Goal: Answer question/provide support

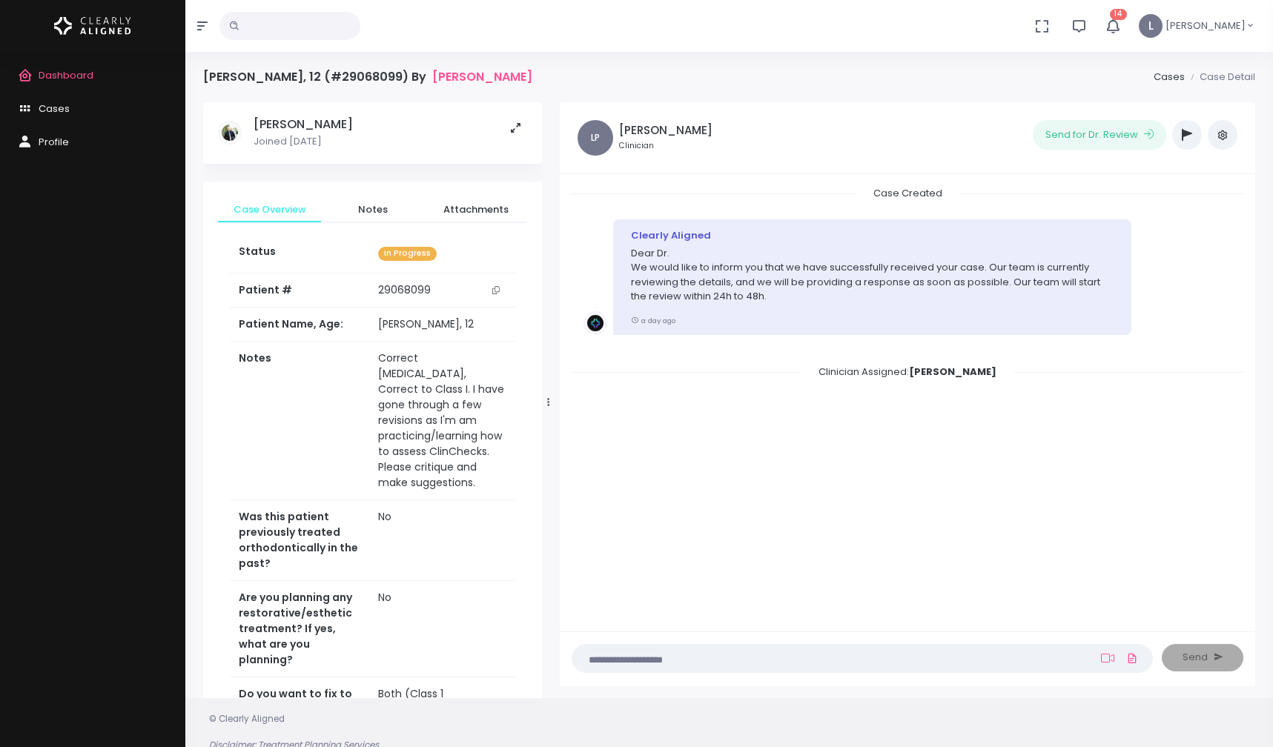
scroll to position [0, 21]
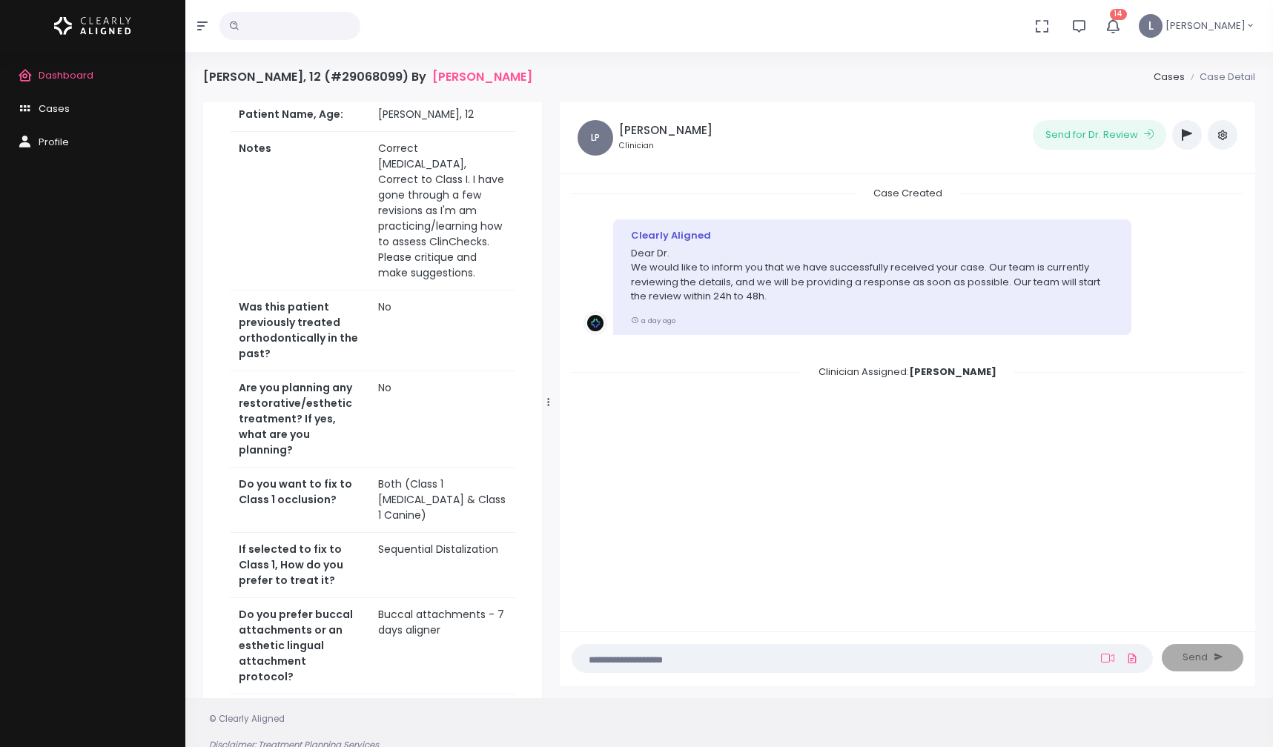
click at [84, 73] on span "Dashboard" at bounding box center [66, 75] width 55 height 14
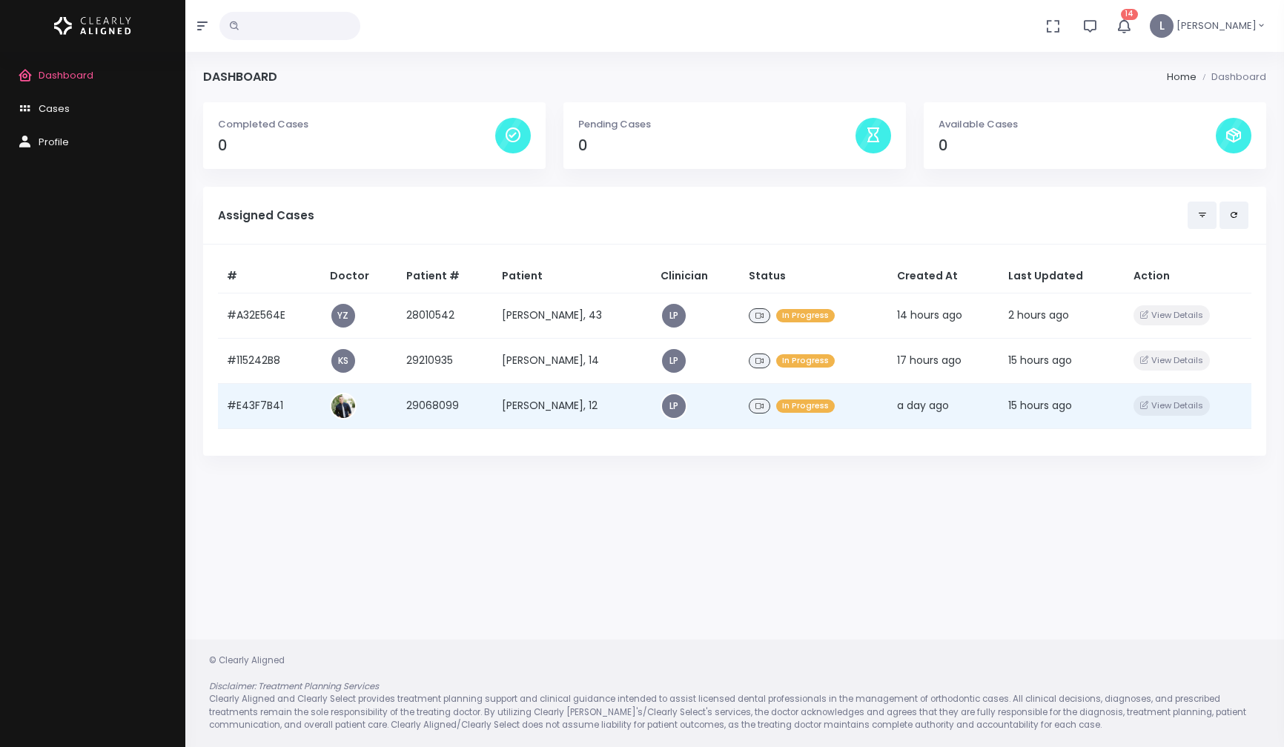
click at [756, 404] on icon at bounding box center [759, 407] width 9 height 8
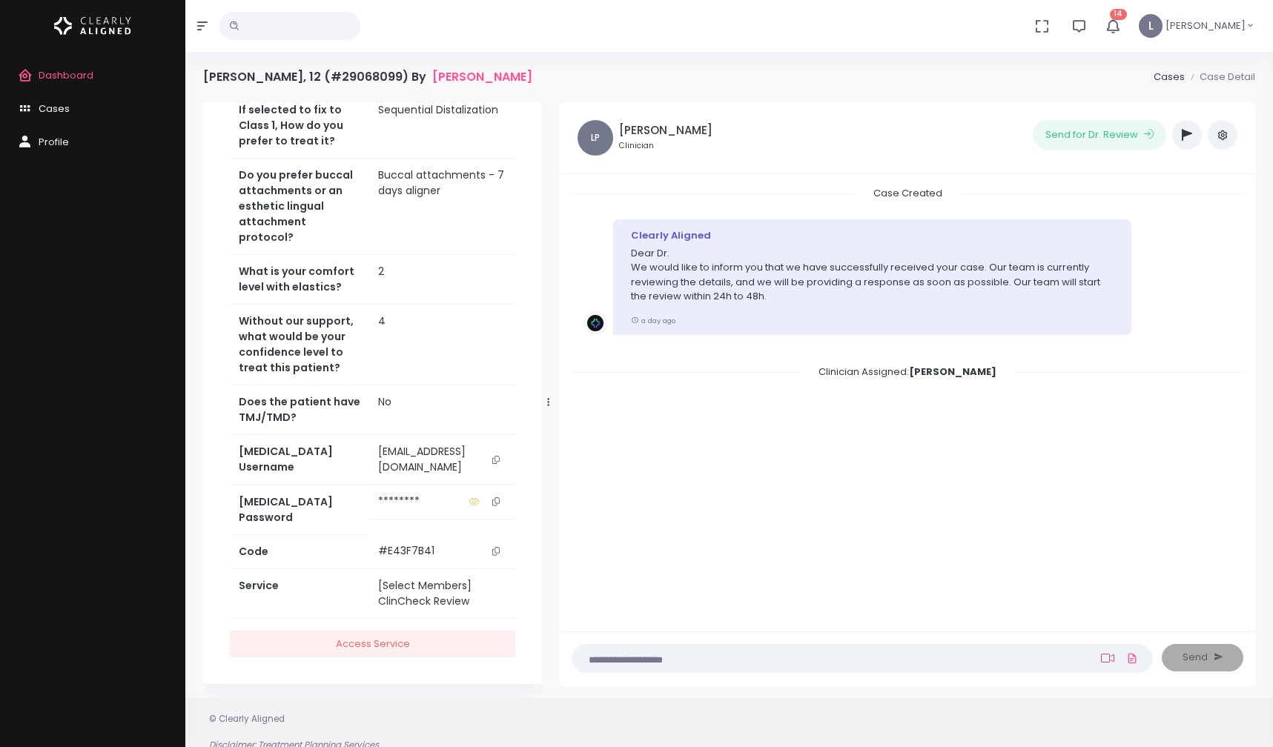
click at [1102, 658] on icon at bounding box center [1107, 658] width 13 height 12
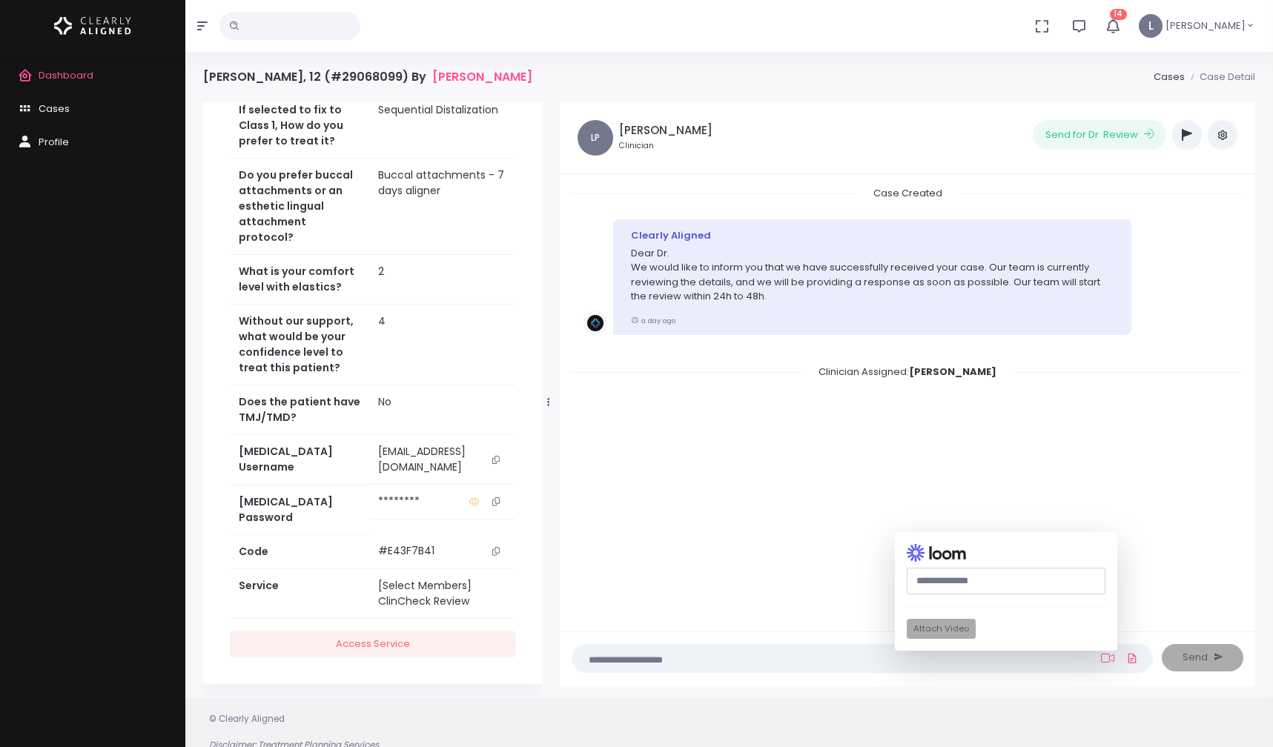
paste input "**********"
type input "**********"
click at [963, 629] on button "Attach Video" at bounding box center [941, 629] width 69 height 20
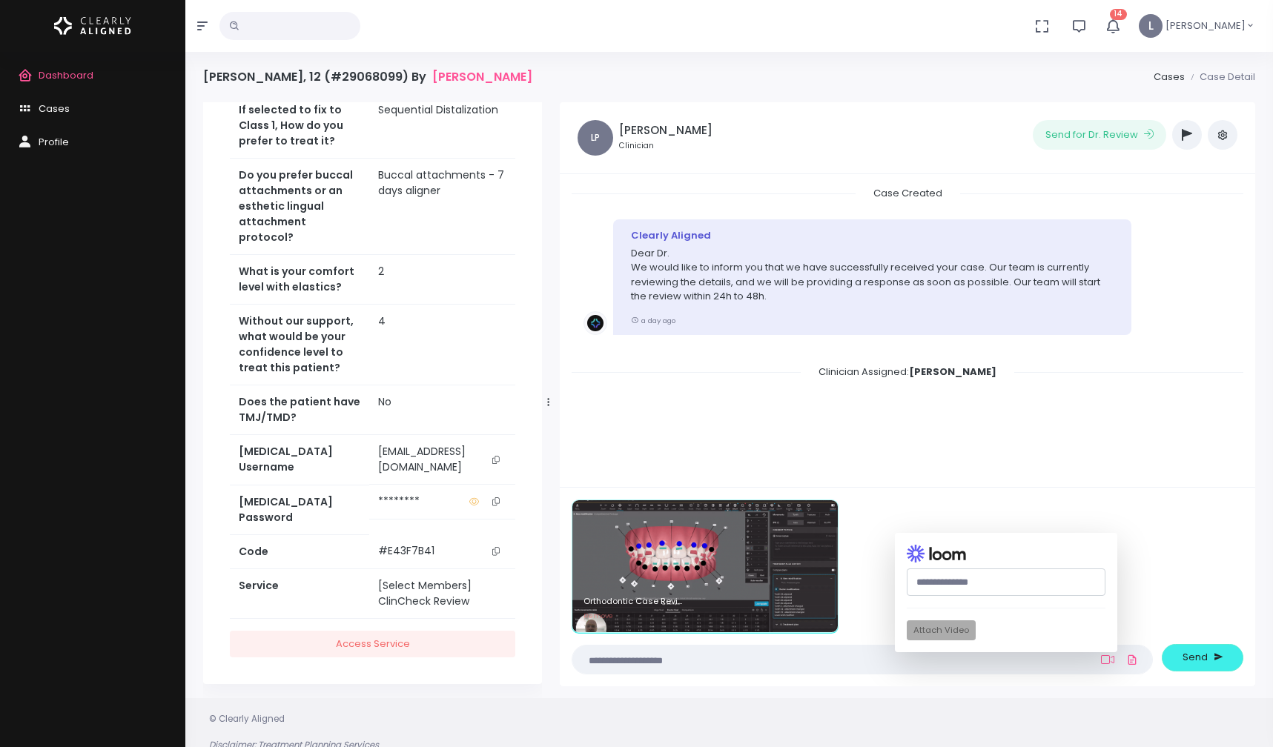
click at [1192, 135] on button "button" at bounding box center [1187, 135] width 30 height 30
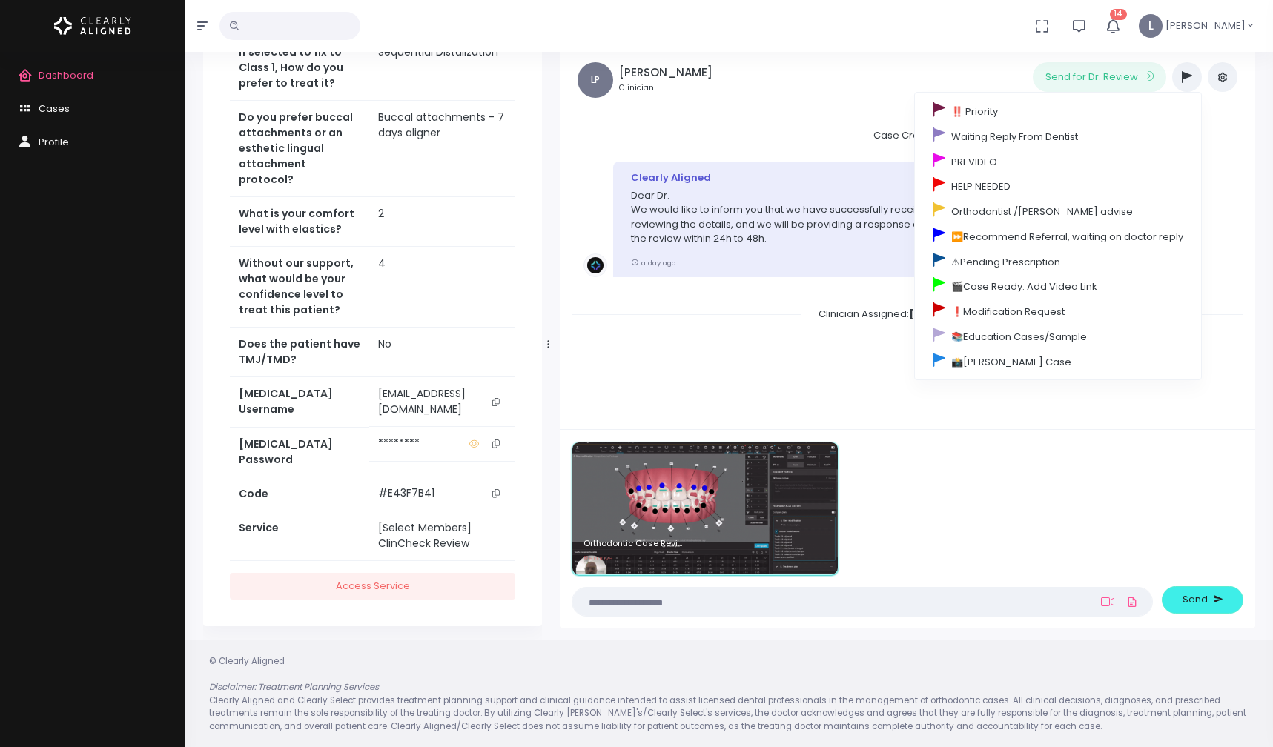
scroll to position [59, 0]
click at [812, 525] on img at bounding box center [704, 508] width 265 height 132
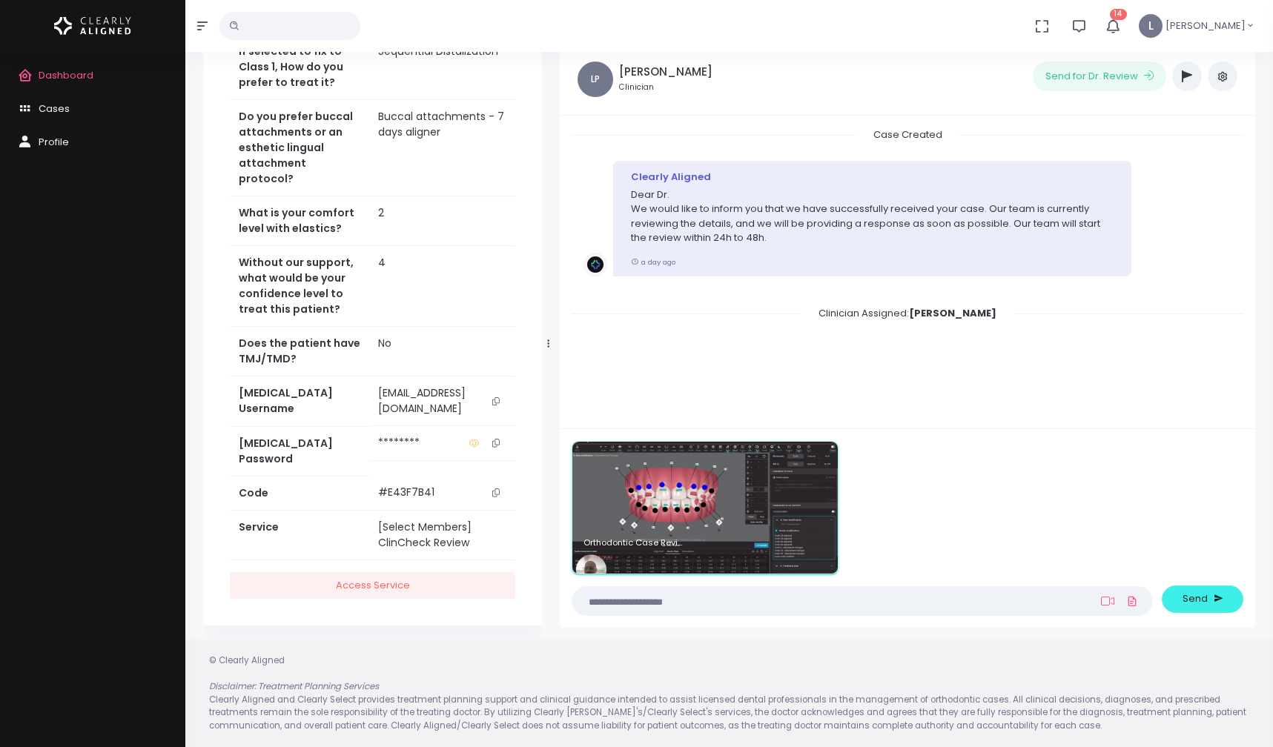
click at [740, 494] on img at bounding box center [704, 508] width 265 height 132
click at [803, 506] on img at bounding box center [704, 508] width 265 height 132
click at [665, 600] on textarea at bounding box center [833, 601] width 504 height 16
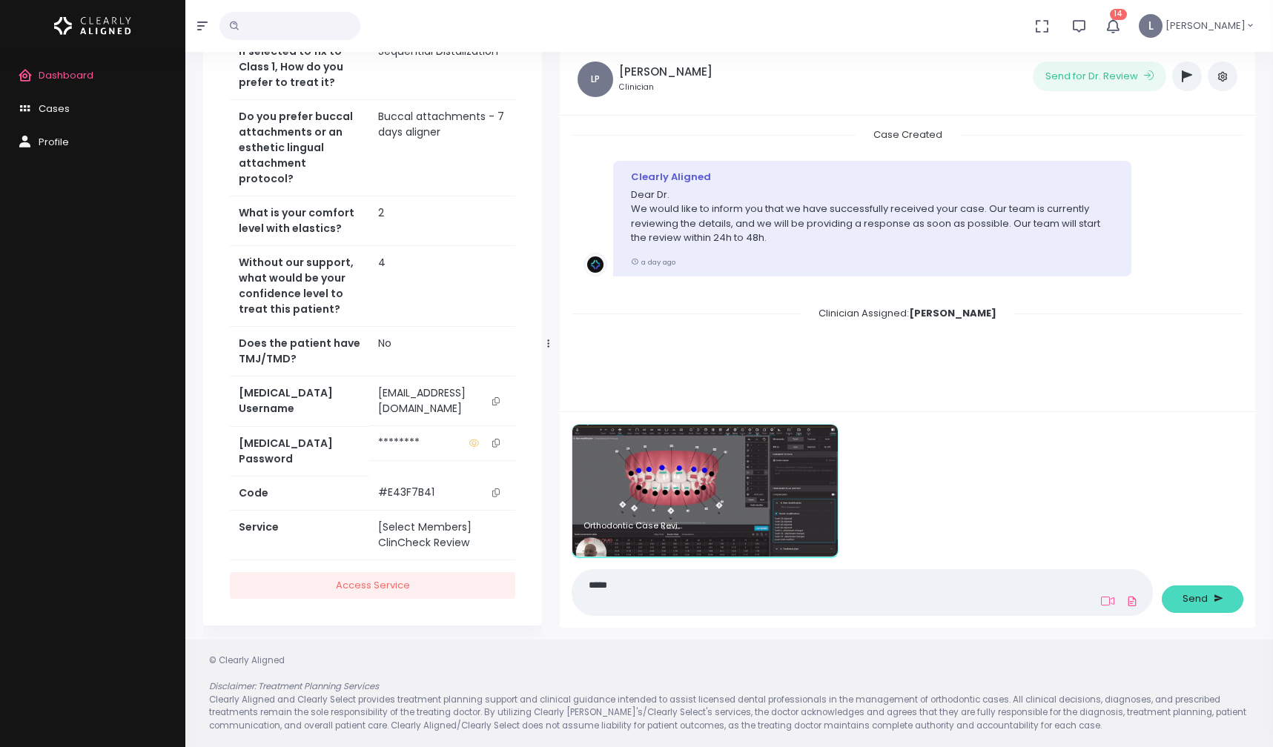
type textarea "*****"
click at [1192, 603] on span "Send" at bounding box center [1194, 599] width 25 height 15
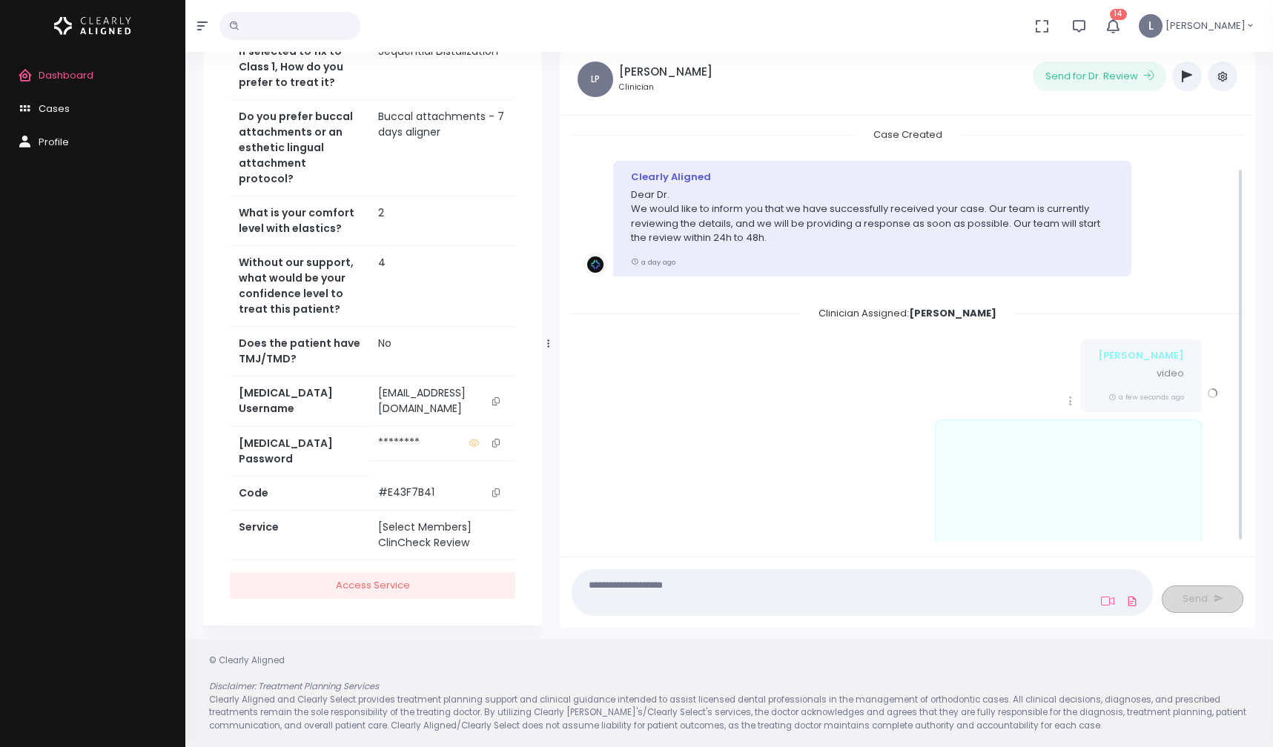
scroll to position [44, 0]
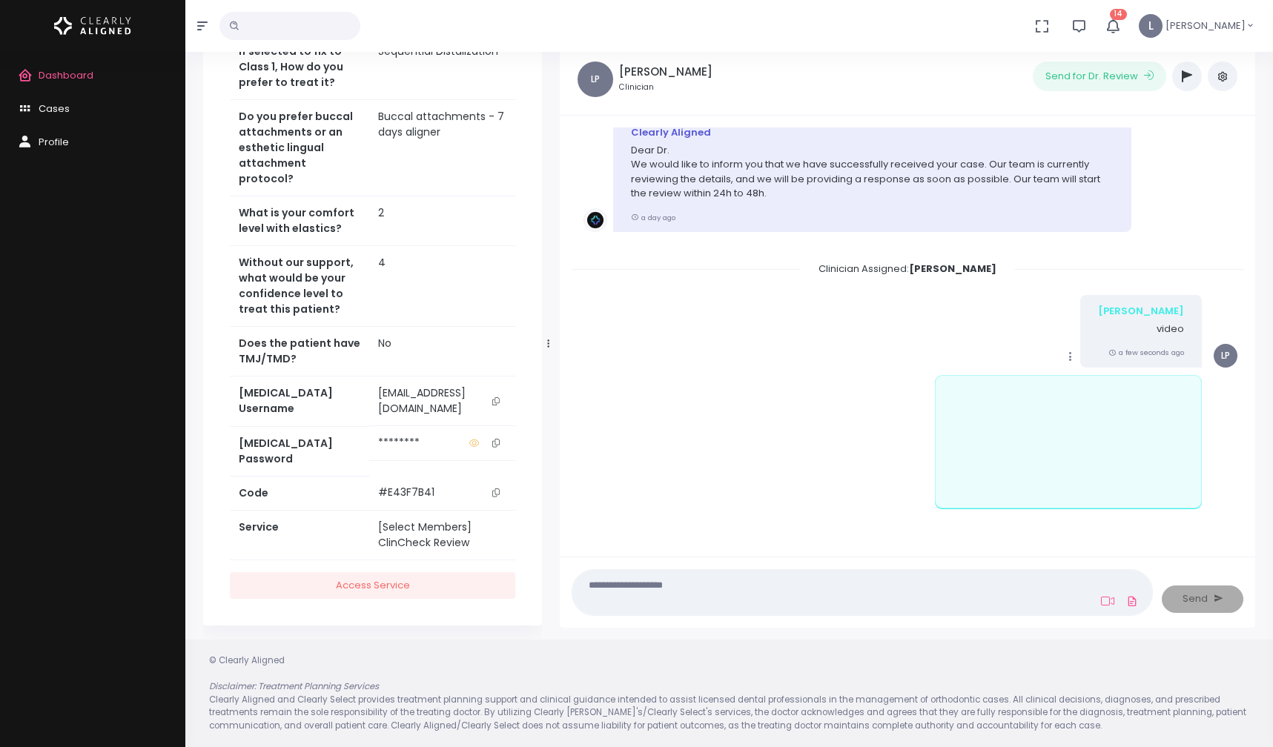
click at [1075, 357] on icon "scrollable content" at bounding box center [1070, 356] width 13 height 13
click at [1122, 386] on link "Mark as Video Review" at bounding box center [1139, 385] width 154 height 23
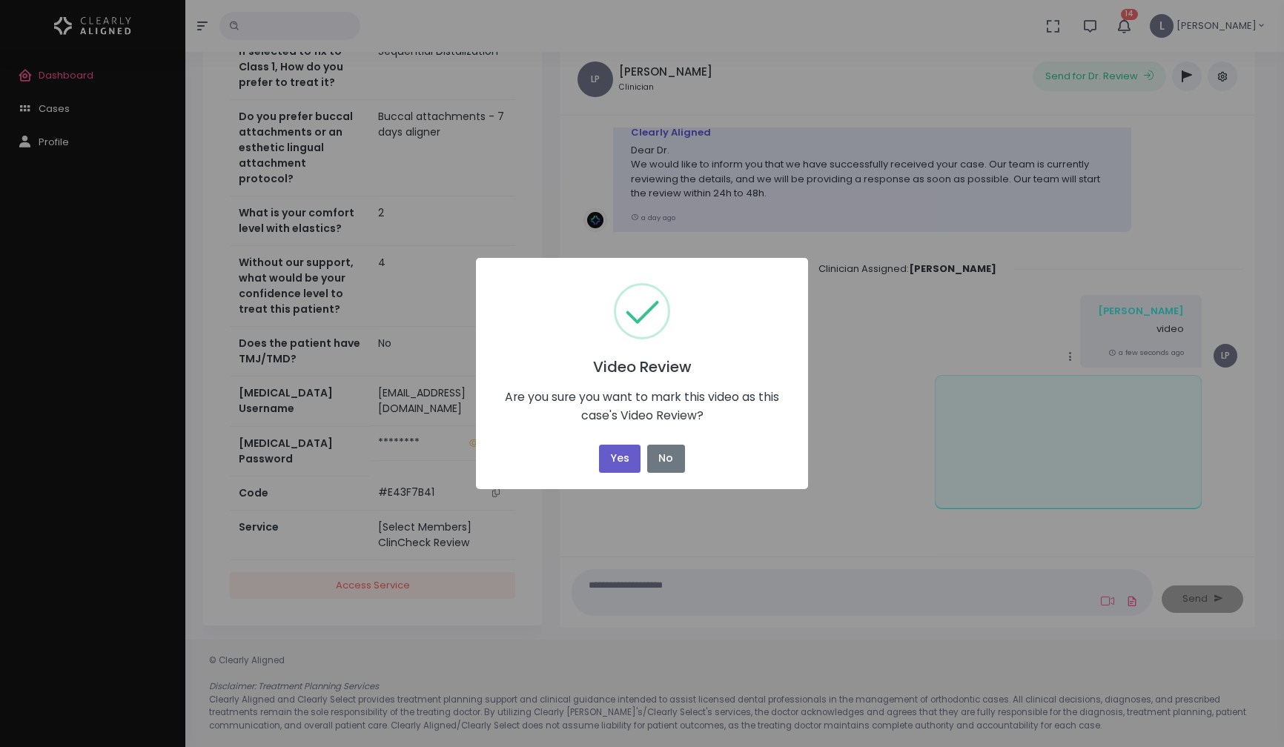
click at [626, 457] on button "Yes" at bounding box center [620, 459] width 42 height 29
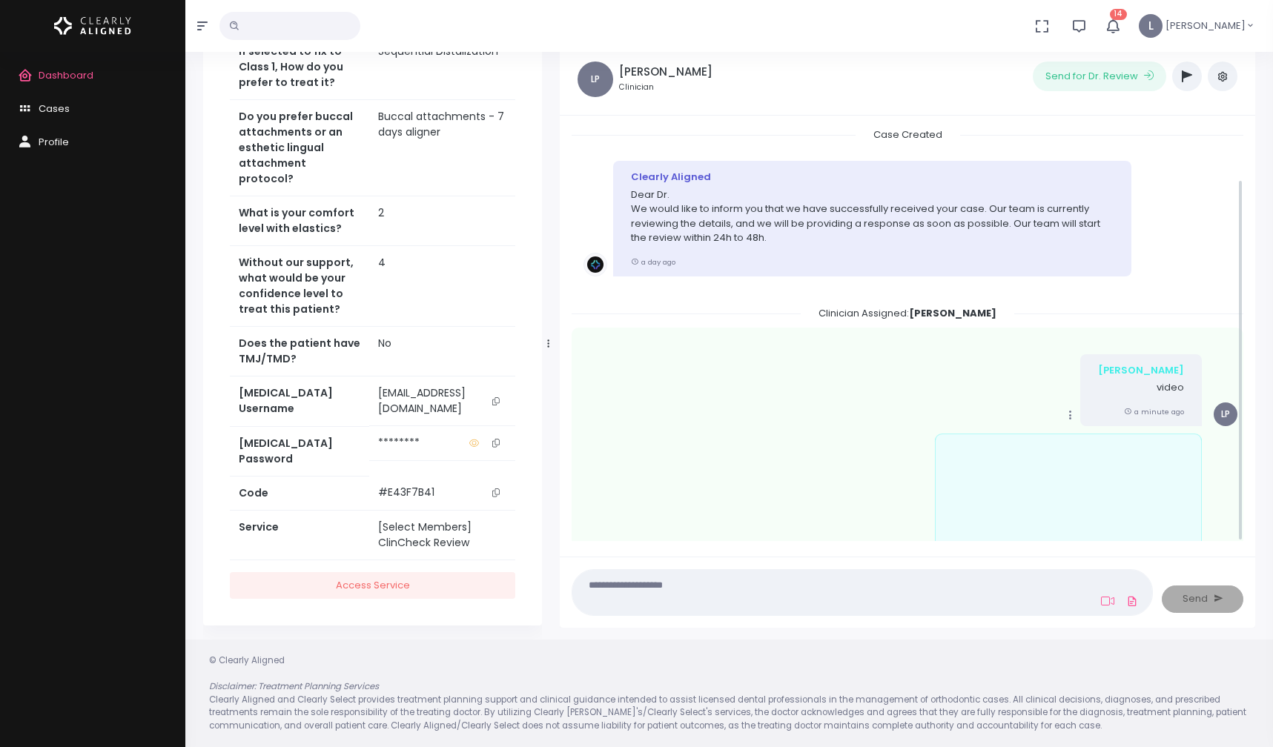
scroll to position [59, 0]
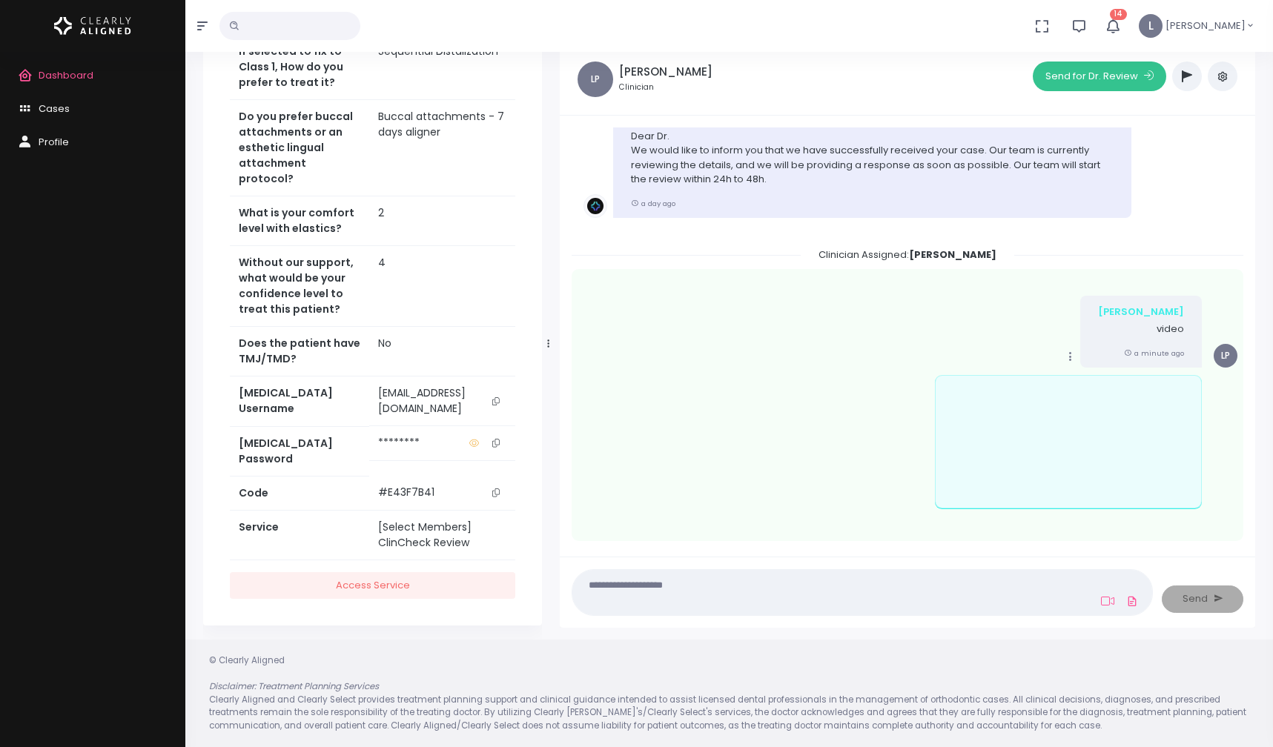
click at [1105, 76] on button "Send for Dr. Review" at bounding box center [1099, 77] width 133 height 30
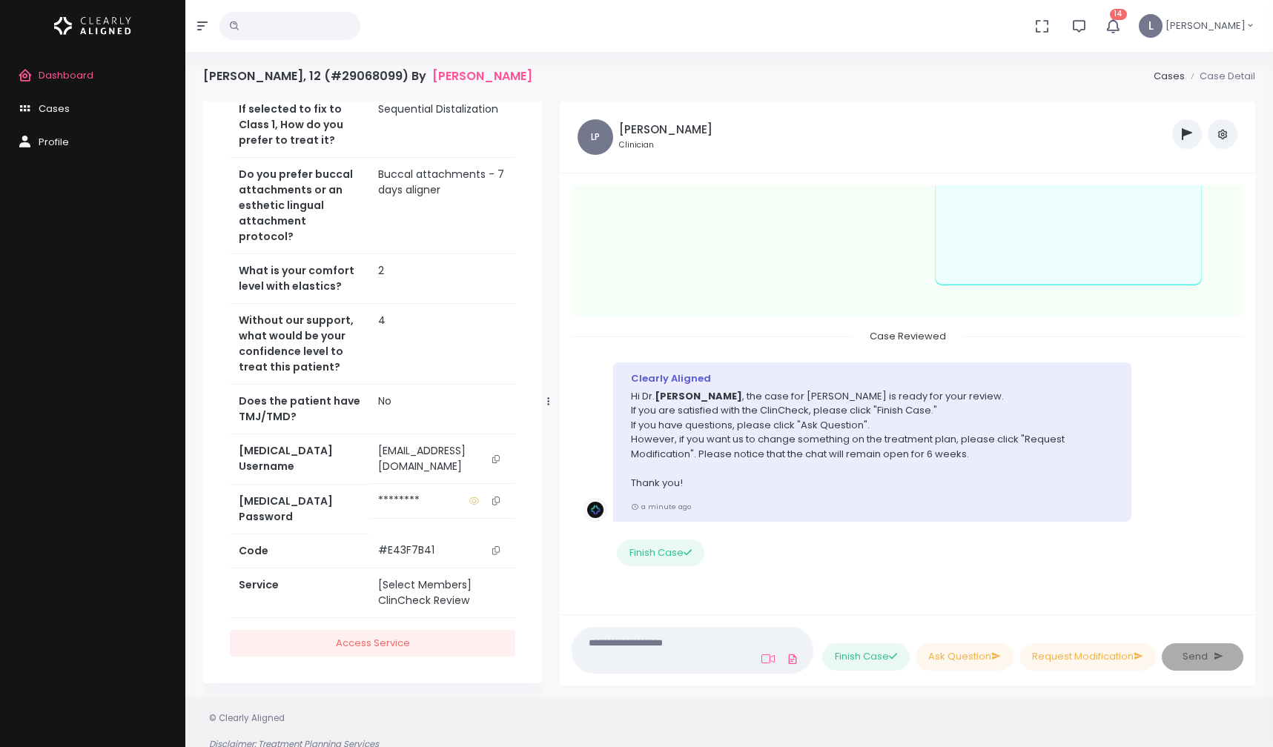
scroll to position [48, 0]
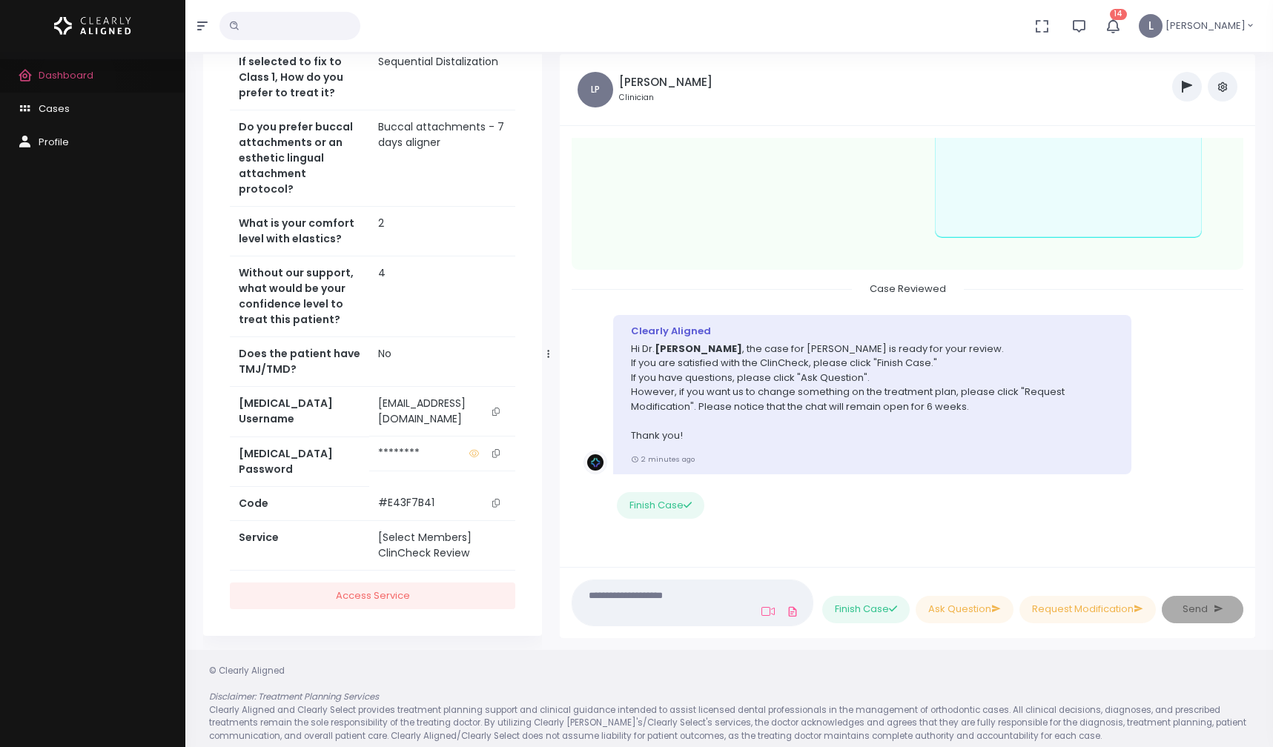
click at [78, 80] on span "Dashboard" at bounding box center [66, 75] width 55 height 14
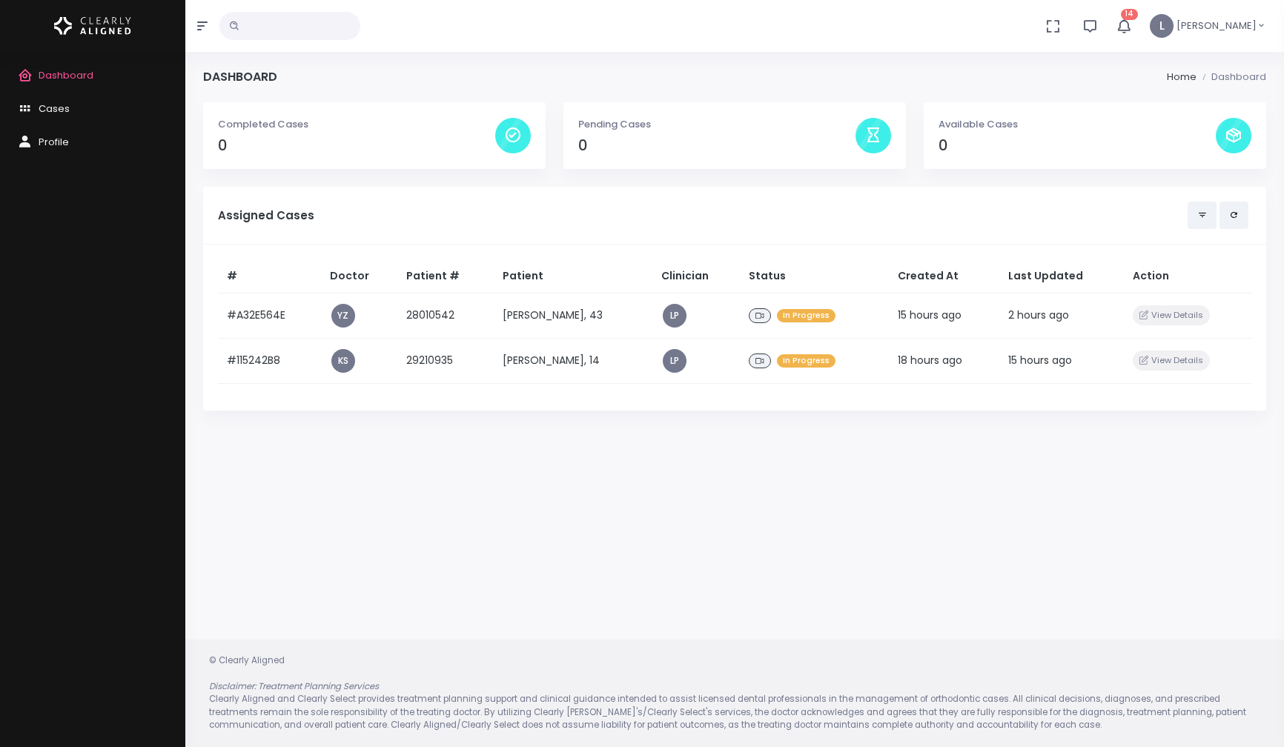
click at [420, 148] on h4 "0" at bounding box center [356, 145] width 277 height 17
click at [271, 130] on p "Completed Cases" at bounding box center [356, 124] width 277 height 15
click at [271, 127] on p "Completed Cases" at bounding box center [356, 124] width 277 height 15
